Goal: Register for event/course

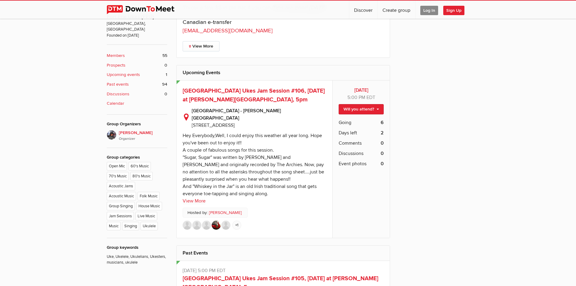
scroll to position [257, 0]
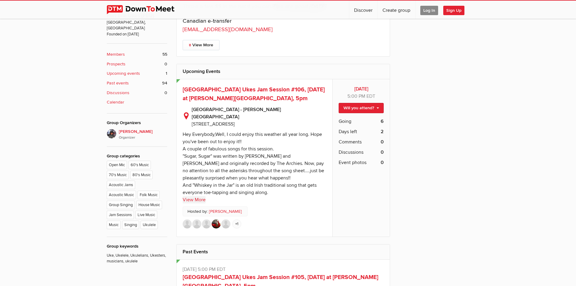
click at [198, 196] on link "View More" at bounding box center [194, 199] width 23 height 7
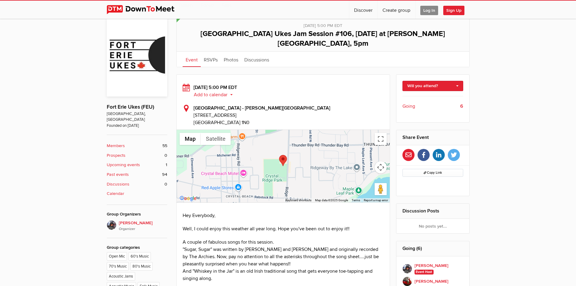
scroll to position [165, 0]
click at [457, 81] on link "Will you attend?" at bounding box center [433, 86] width 61 height 10
click at [424, 95] on link "I'm going" at bounding box center [433, 99] width 60 height 9
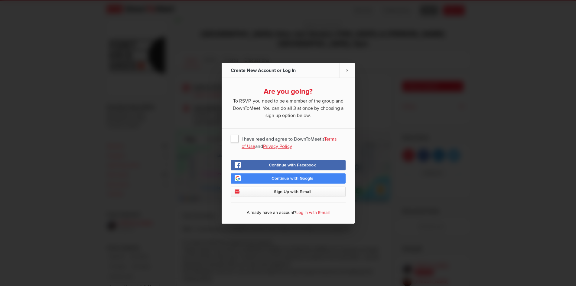
click at [235, 138] on span "I have read and agree to DownToMeet's Terms of Use and Privacy Policy" at bounding box center [288, 138] width 115 height 11
click at [0, 0] on input "I have read and agree to DownToMeet's Terms of Use and Privacy Policy" at bounding box center [0, 0] width 0 height 0
click at [346, 70] on link "×" at bounding box center [347, 70] width 15 height 15
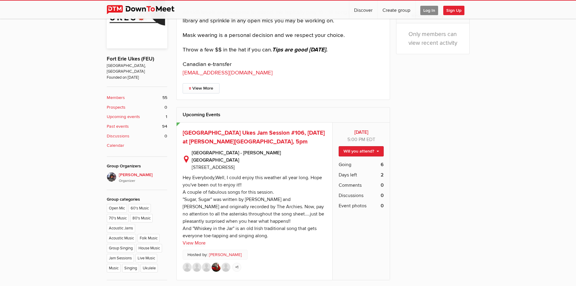
scroll to position [214, 0]
click at [238, 131] on span "[GEOGRAPHIC_DATA] Ukes Jam Session #106, [DATE] at [PERSON_NAME][GEOGRAPHIC_DAT…" at bounding box center [254, 137] width 142 height 16
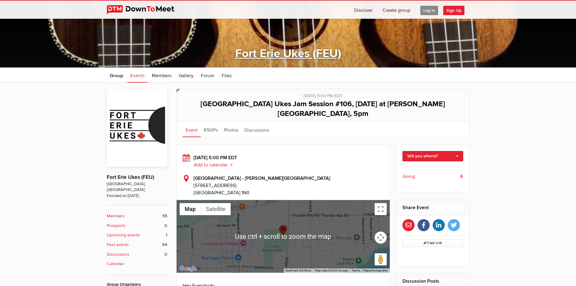
scroll to position [62, 0]
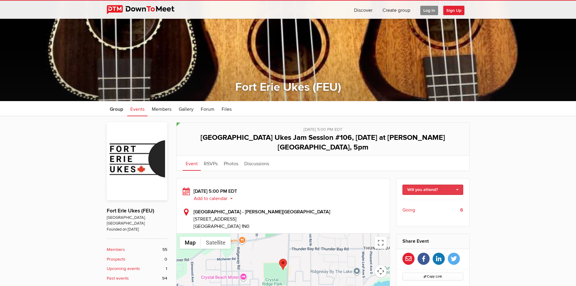
click at [458, 185] on link "Will you attend?" at bounding box center [433, 190] width 61 height 10
click at [429, 198] on link "I'm going" at bounding box center [433, 202] width 60 height 9
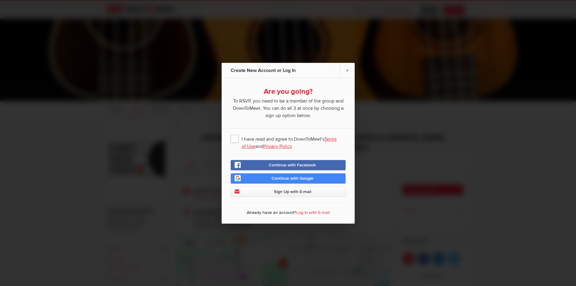
click at [237, 137] on span "I have read and agree to DownToMeet's Terms of Use and Privacy Policy" at bounding box center [288, 138] width 115 height 11
click at [0, 0] on input "I have read and agree to DownToMeet's Terms of Use and Privacy Policy" at bounding box center [0, 0] width 0 height 0
click at [276, 167] on span "Continue with Facebook" at bounding box center [292, 164] width 47 height 5
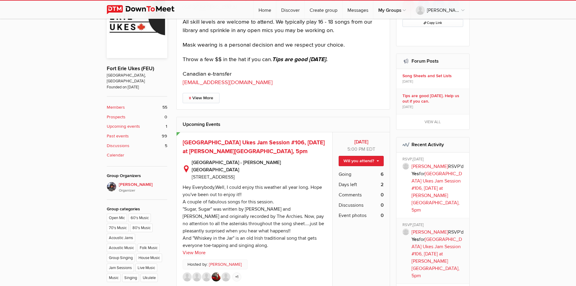
scroll to position [204, 0]
click at [377, 159] on link "Will you attend?" at bounding box center [361, 161] width 45 height 10
click at [352, 173] on link "I'm going" at bounding box center [356, 173] width 54 height 9
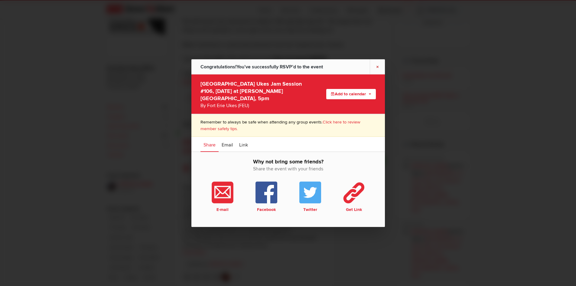
click at [377, 69] on link "×" at bounding box center [377, 66] width 15 height 15
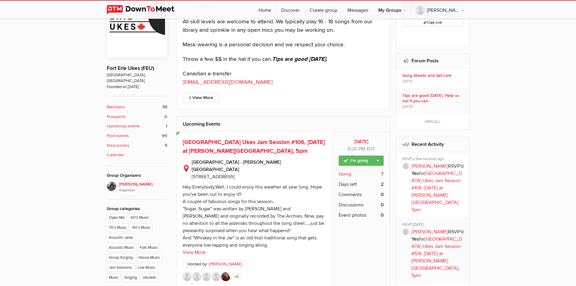
click at [346, 173] on span "Going" at bounding box center [345, 173] width 13 height 7
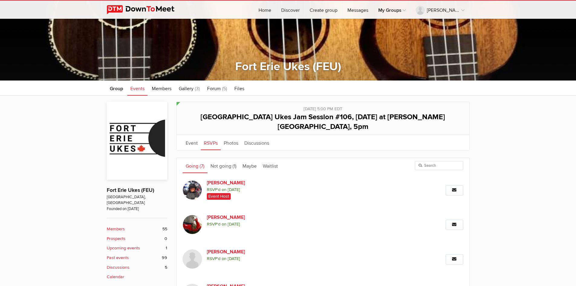
scroll to position [87, 0]
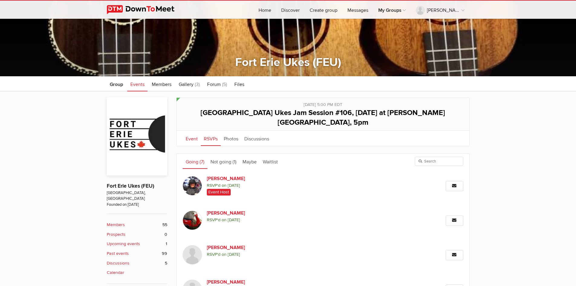
click at [191, 131] on link "Event" at bounding box center [192, 138] width 18 height 15
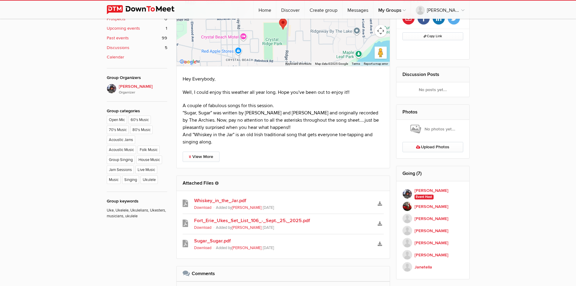
scroll to position [302, 0]
click at [289, 217] on link "Fort_Erie_Ukes_Set_List_106_-_Sept._25,_2025.pdf" at bounding box center [283, 220] width 179 height 7
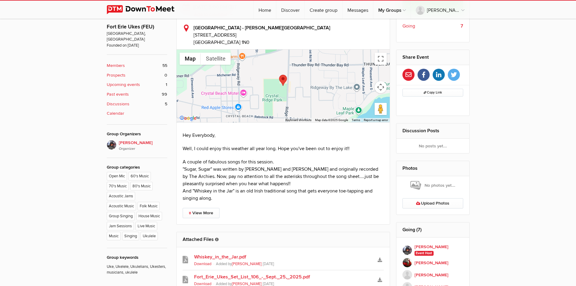
scroll to position [249, 0]
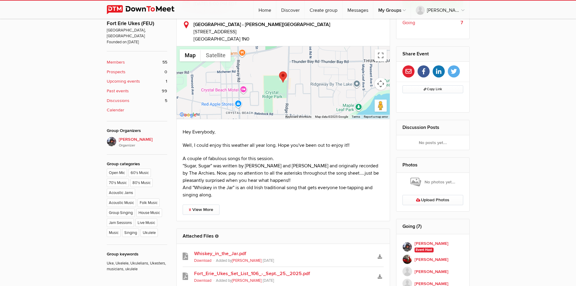
click at [231, 270] on link "Fort_Erie_Ukes_Set_List_106_-_Sept._25,_2025.pdf" at bounding box center [283, 273] width 179 height 7
click at [381, 274] on icon "Download" at bounding box center [380, 276] width 4 height 4
click at [226, 250] on link "Whiskey_in_the_Jar.pdf" at bounding box center [283, 253] width 179 height 7
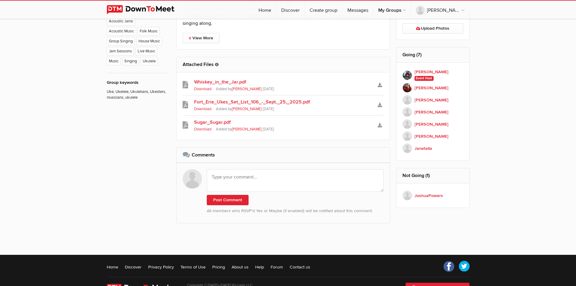
scroll to position [421, 0]
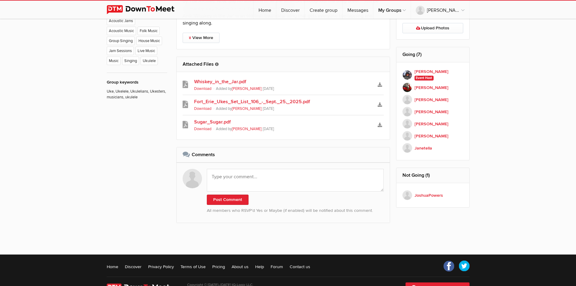
click at [204, 118] on link "Sugar_Sugar.pdf" at bounding box center [283, 121] width 179 height 7
click at [224, 98] on link "Fort_Erie_Ukes_Set_List_106_-_Sept._25,_2025.pdf" at bounding box center [283, 101] width 179 height 7
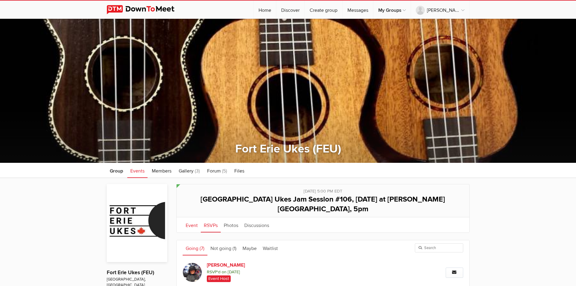
click at [192, 217] on link "Event" at bounding box center [192, 224] width 18 height 15
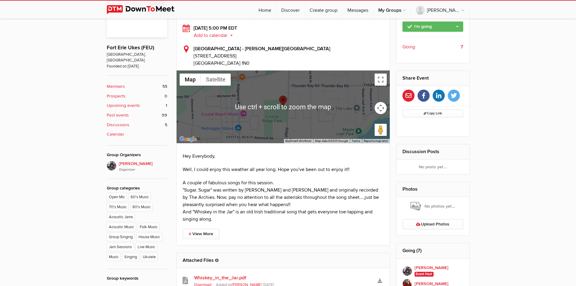
scroll to position [225, 0]
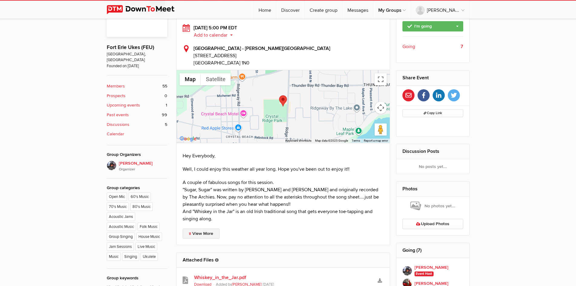
click at [201, 228] on link "View More" at bounding box center [201, 233] width 37 height 10
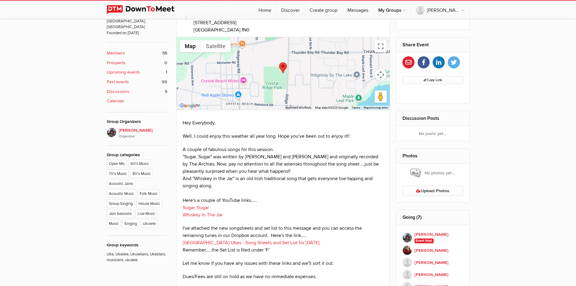
scroll to position [271, 0]
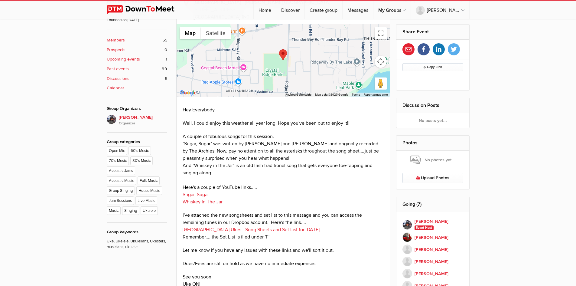
click at [247, 227] on link "Fort Erie Ukes - Song Sheets and Set List for September 25, 2025" at bounding box center [251, 230] width 137 height 6
click at [239, 227] on link "Fort Erie Ukes - Song Sheets and Set List for September 25, 2025" at bounding box center [251, 230] width 137 height 6
